Goal: Find specific page/section: Locate item on page

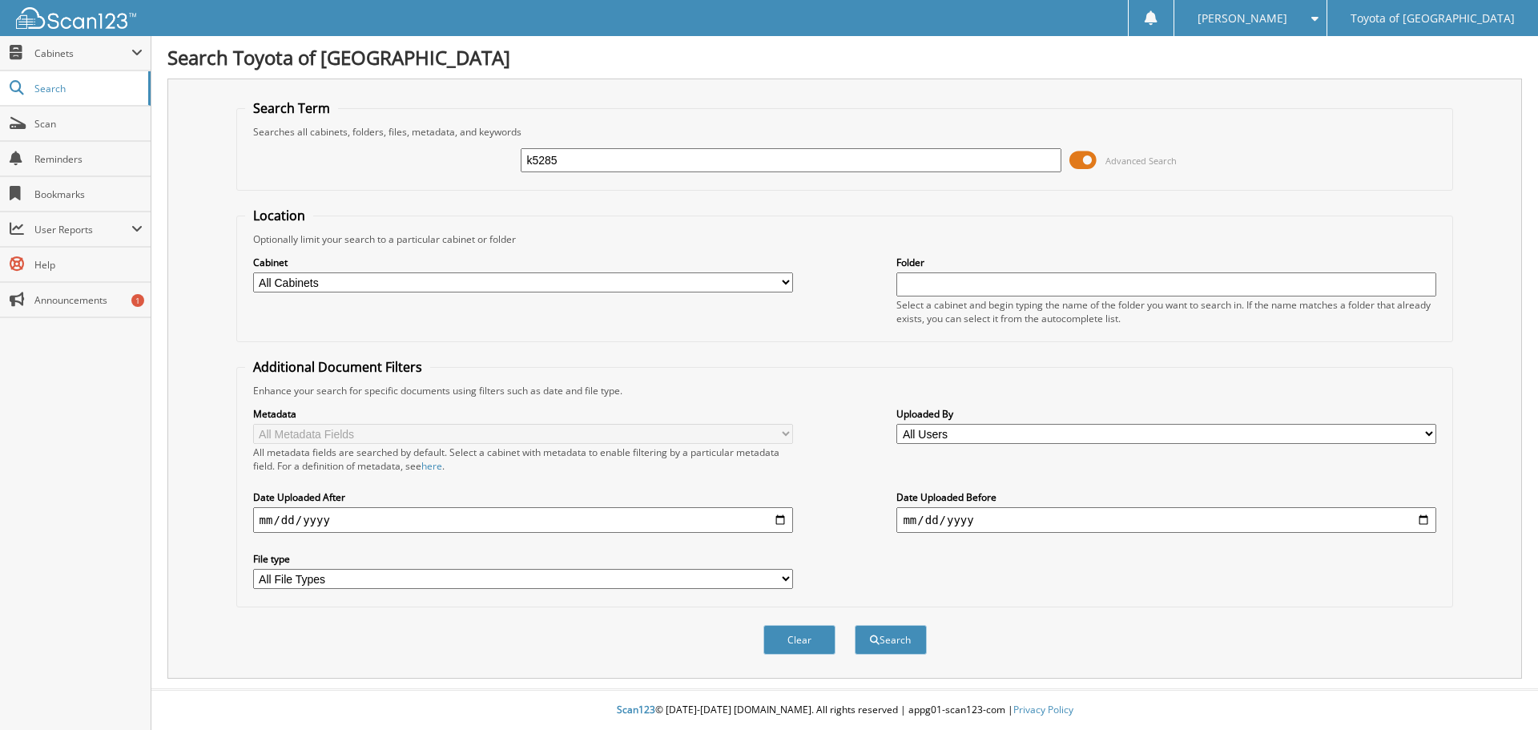
type input "k5285"
click at [854, 625] on button "Search" at bounding box center [890, 640] width 72 height 30
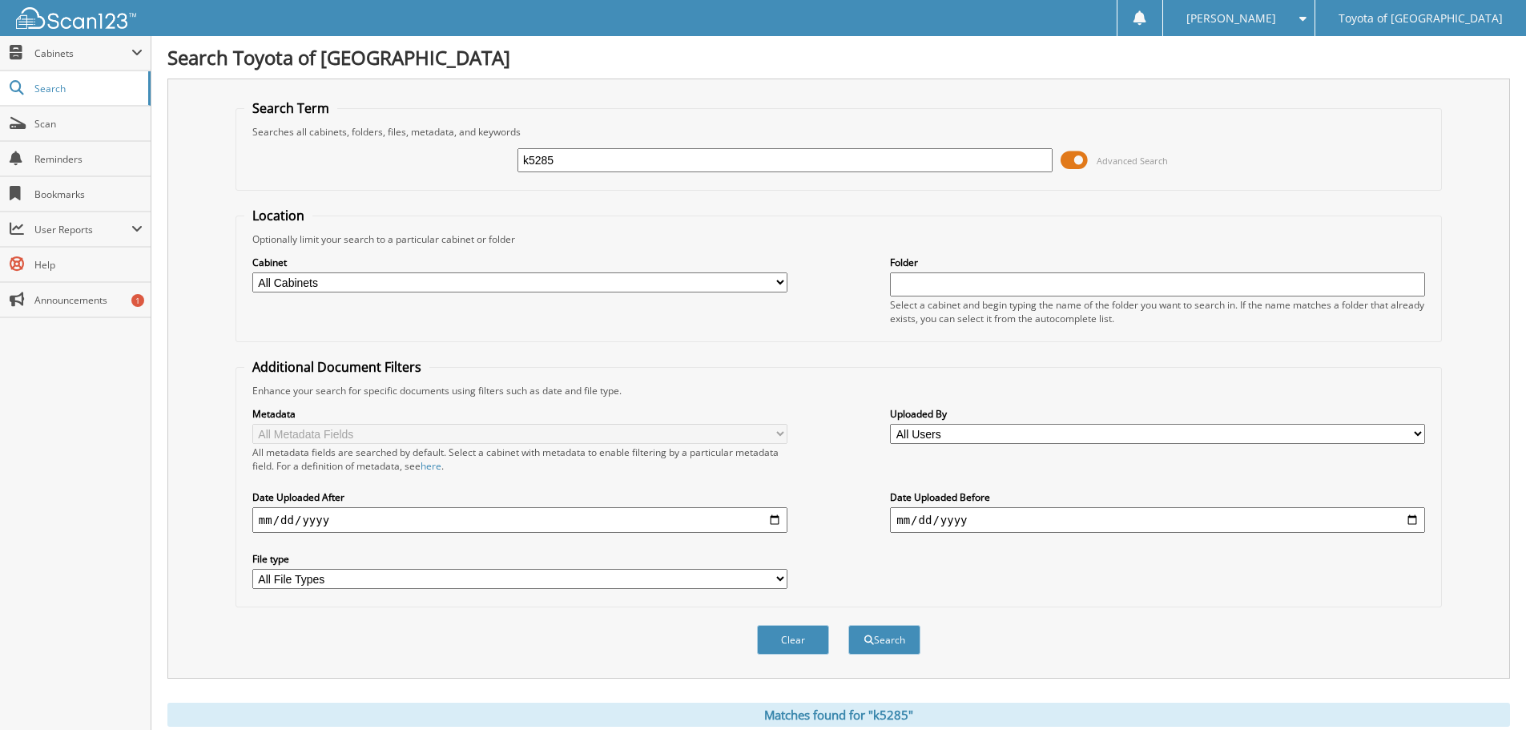
scroll to position [400, 0]
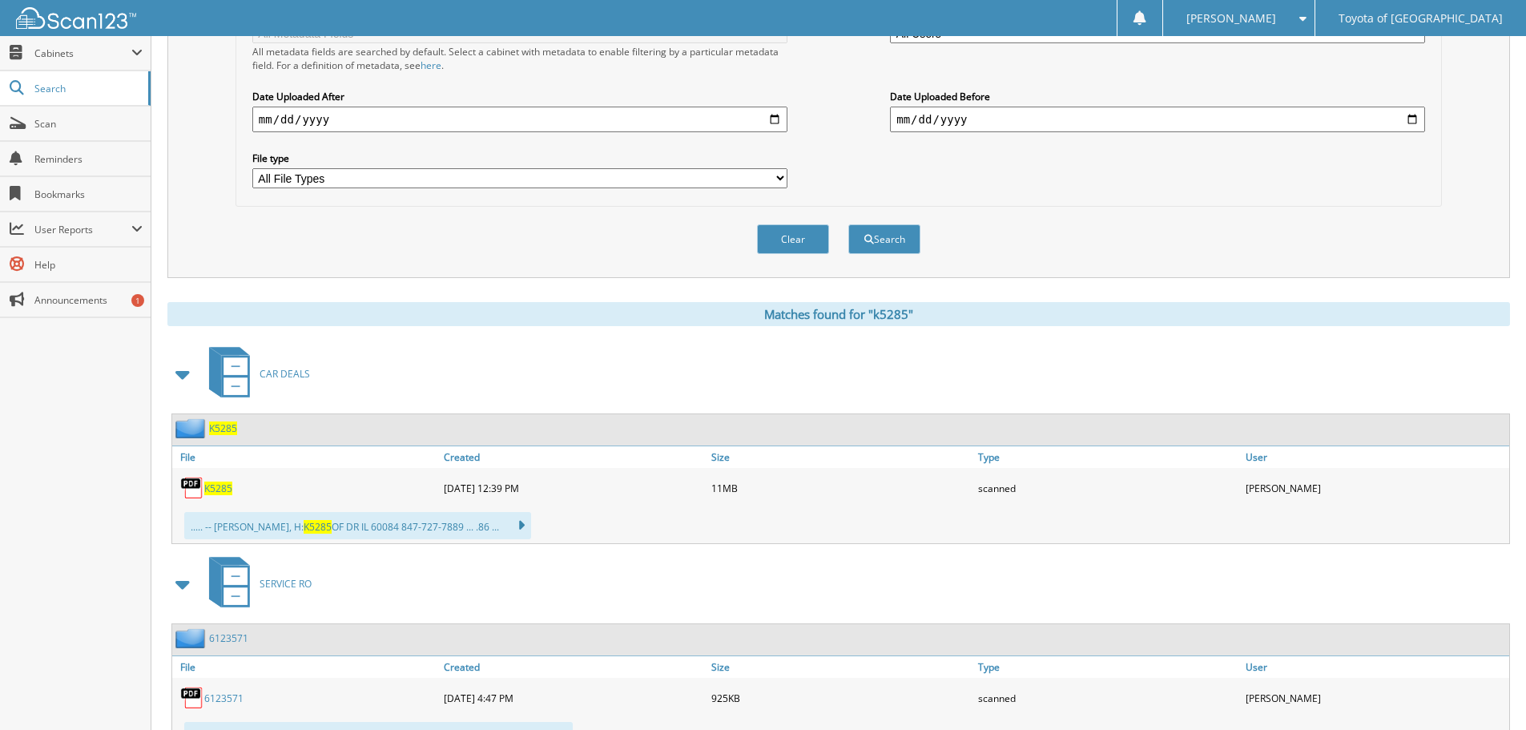
click at [223, 492] on span "K5285" at bounding box center [218, 488] width 28 height 14
click at [202, 486] on img at bounding box center [192, 488] width 24 height 24
click at [222, 492] on span "K5285" at bounding box center [218, 488] width 28 height 14
